Goal: Task Accomplishment & Management: Manage account settings

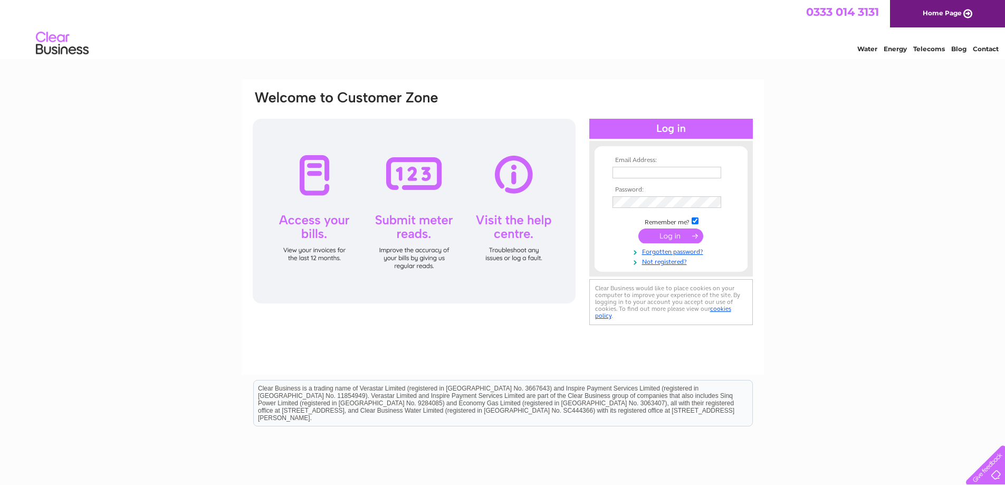
type input "[EMAIL_ADDRESS][DOMAIN_NAME]"
click at [661, 236] on input "submit" at bounding box center [670, 235] width 65 height 15
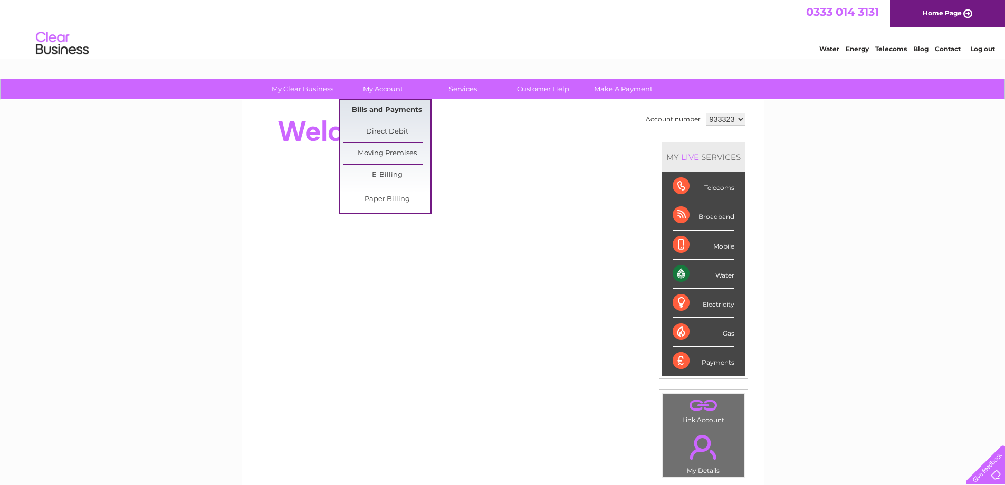
click at [379, 108] on link "Bills and Payments" at bounding box center [386, 110] width 87 height 21
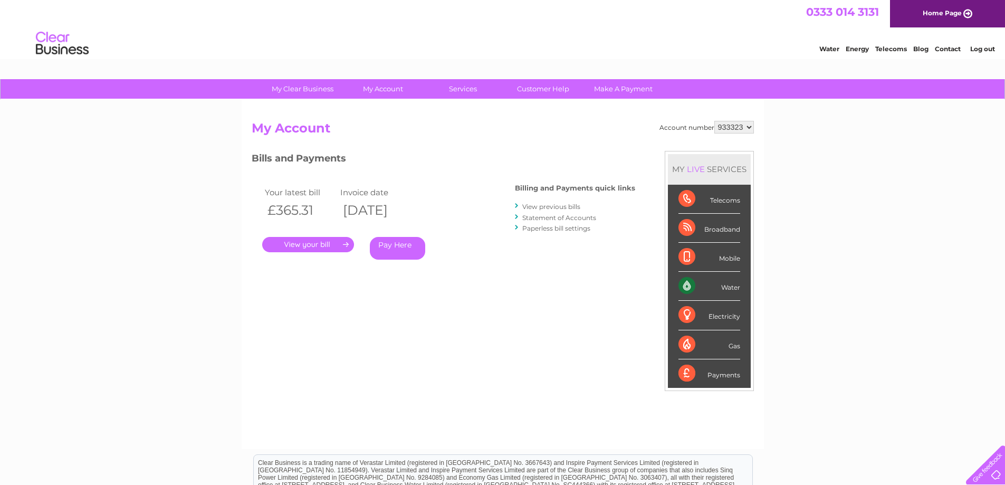
click at [309, 246] on link "." at bounding box center [308, 244] width 92 height 15
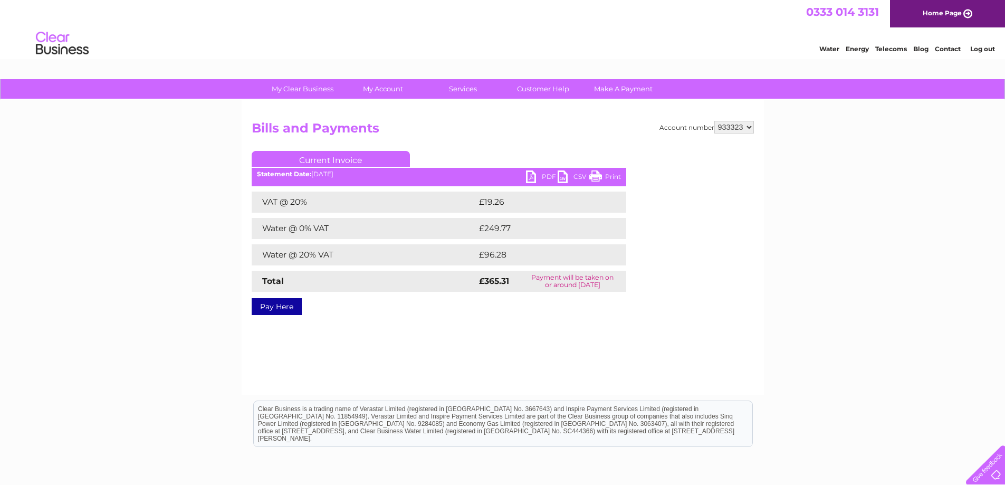
click at [530, 175] on link "PDF" at bounding box center [542, 177] width 32 height 15
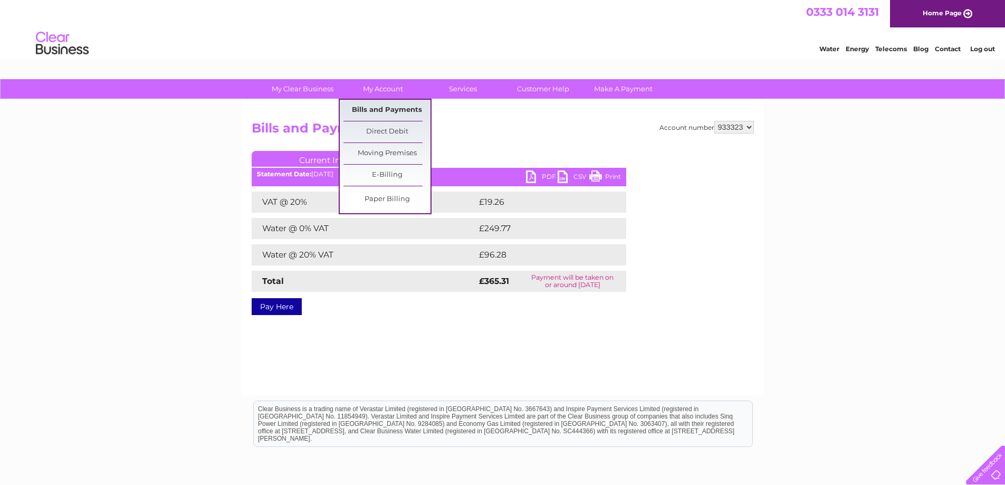
click at [376, 109] on link "Bills and Payments" at bounding box center [386, 110] width 87 height 21
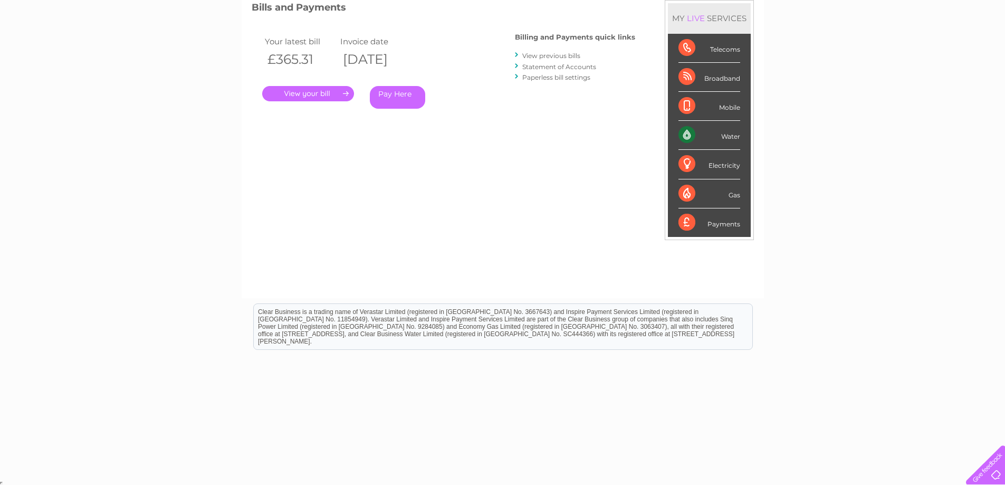
scroll to position [153, 0]
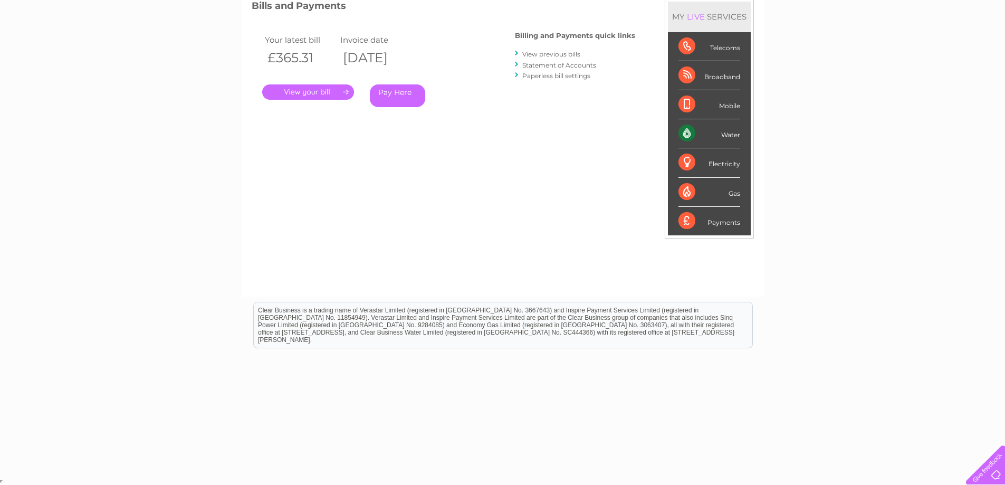
click at [553, 53] on link "View previous bills" at bounding box center [551, 54] width 58 height 8
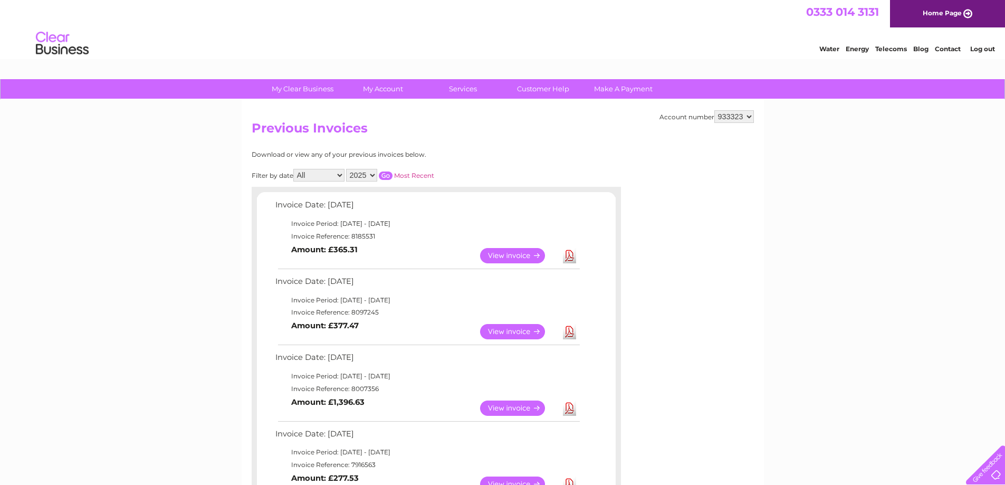
click at [519, 333] on link "View" at bounding box center [519, 331] width 78 height 15
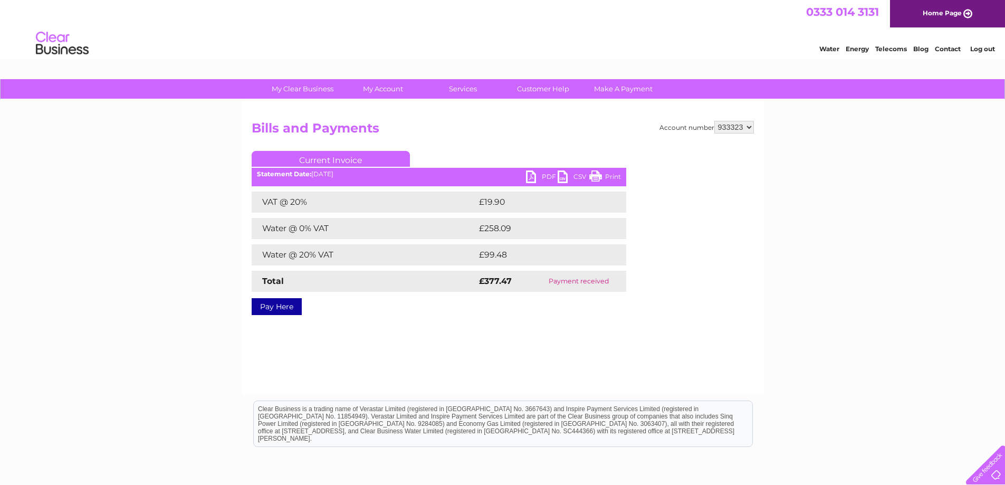
click at [530, 174] on link "PDF" at bounding box center [542, 177] width 32 height 15
drag, startPoint x: 904, startPoint y: 132, endPoint x: 897, endPoint y: 132, distance: 7.4
click at [903, 132] on div "My Clear Business Login Details My Details My Preferences Link Account My Accou…" at bounding box center [502, 327] width 1005 height 496
